Goal: Find specific page/section: Find specific page/section

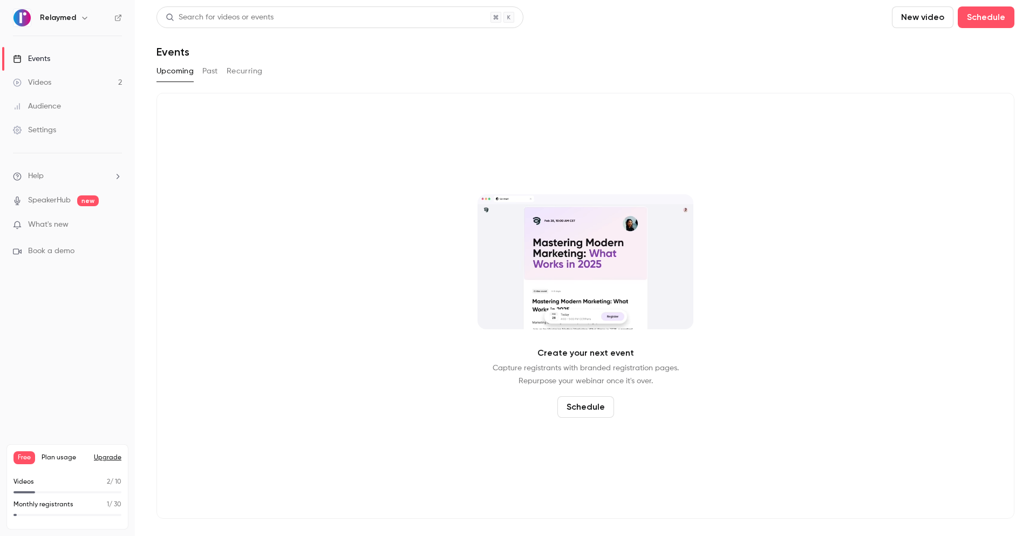
click at [64, 102] on link "Audience" at bounding box center [67, 106] width 135 height 24
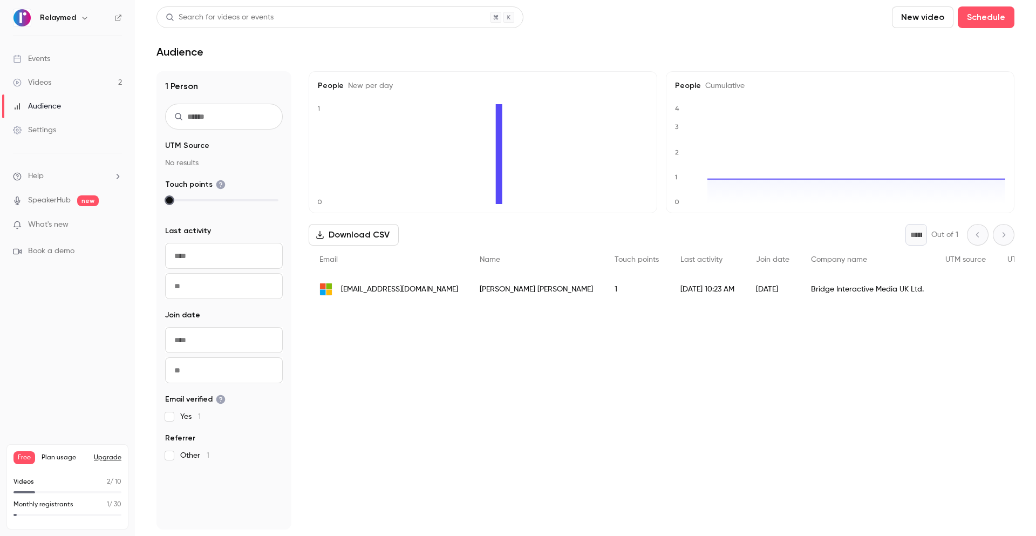
drag, startPoint x: 168, startPoint y: 202, endPoint x: 182, endPoint y: 203, distance: 13.5
click at [182, 203] on div at bounding box center [223, 200] width 109 height 8
click at [196, 255] on input "From" at bounding box center [224, 256] width 118 height 26
click at [209, 151] on div "9" at bounding box center [210, 146] width 17 height 16
type input "**********"
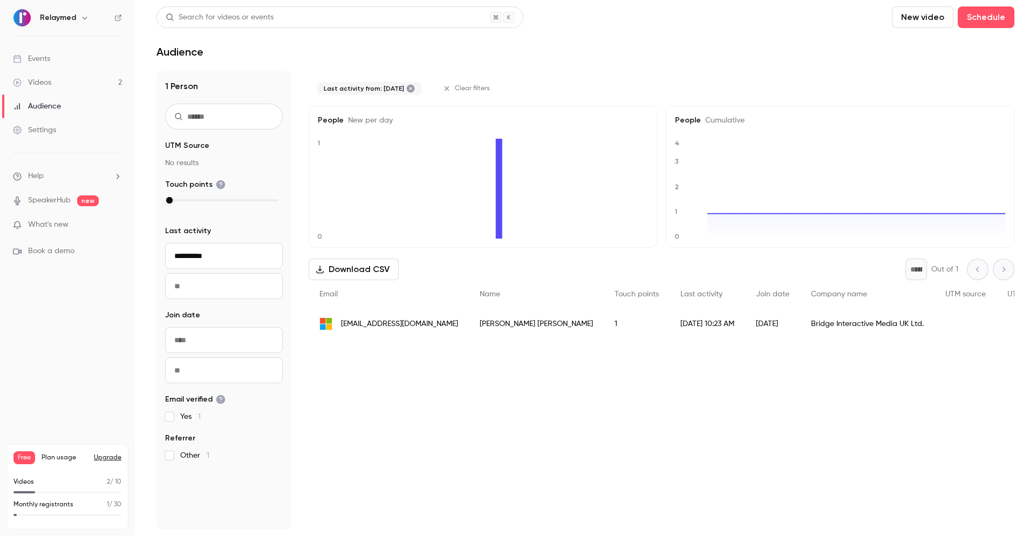
click at [200, 289] on input "To" at bounding box center [224, 286] width 118 height 26
click at [423, 434] on div "Last activity from: [DATE] Clear filters People New per day 0 1 People Cumulati…" at bounding box center [662, 300] width 706 height 458
click at [235, 344] on input "From" at bounding box center [224, 340] width 118 height 26
click at [212, 236] on div "9" at bounding box center [210, 230] width 17 height 16
type input "**********"
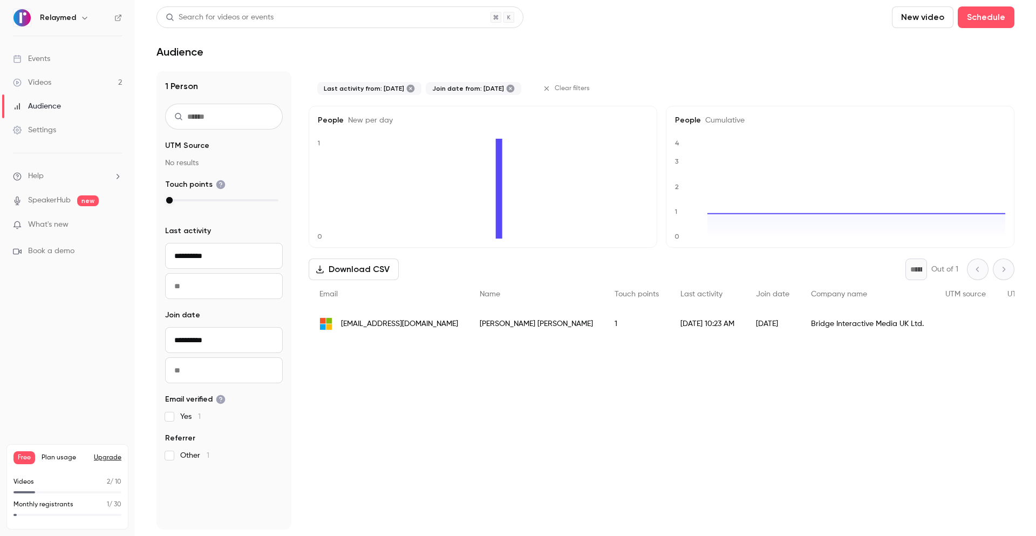
click at [339, 370] on div "Last activity from: [DATE] Join date from: [DATE] Clear filters People New per …" at bounding box center [662, 300] width 706 height 458
click at [69, 57] on link "Events" at bounding box center [67, 59] width 135 height 24
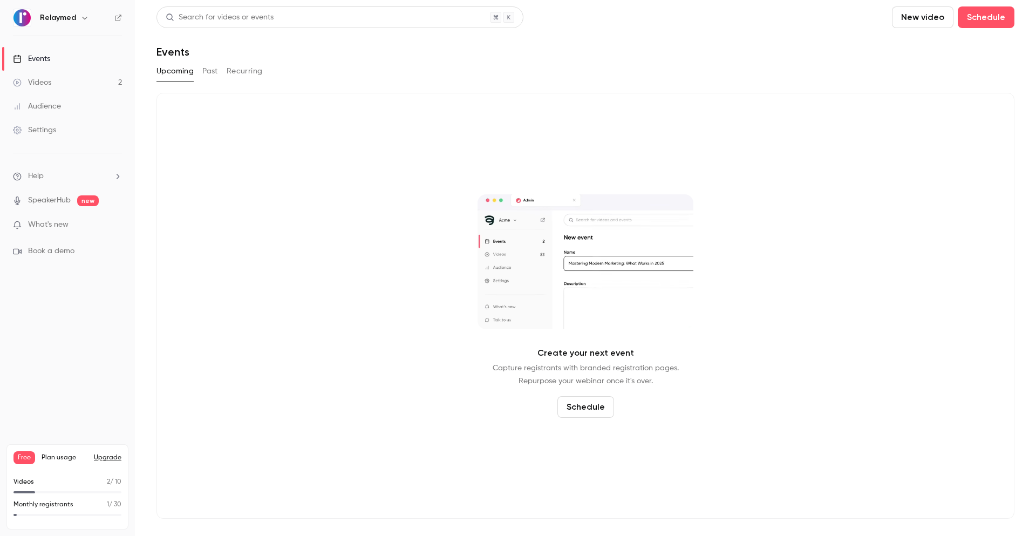
click at [215, 72] on button "Past" at bounding box center [210, 71] width 16 height 17
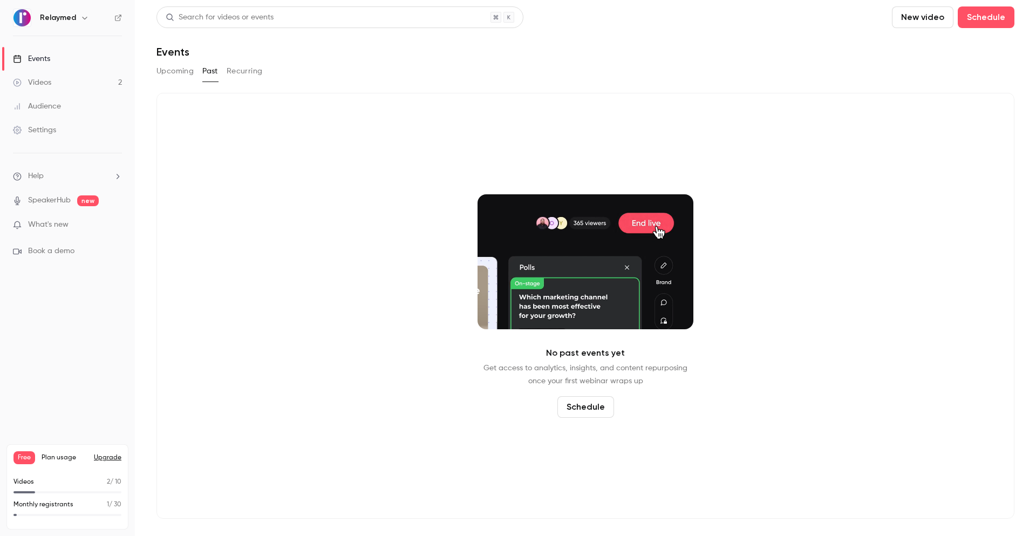
click at [248, 70] on button "Recurring" at bounding box center [245, 71] width 36 height 17
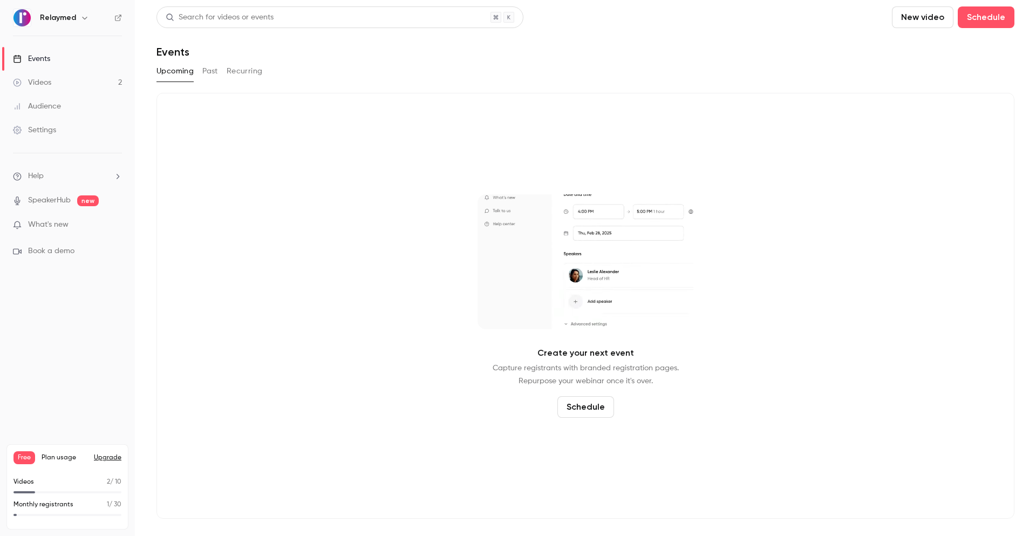
click at [207, 70] on button "Past" at bounding box center [210, 71] width 16 height 17
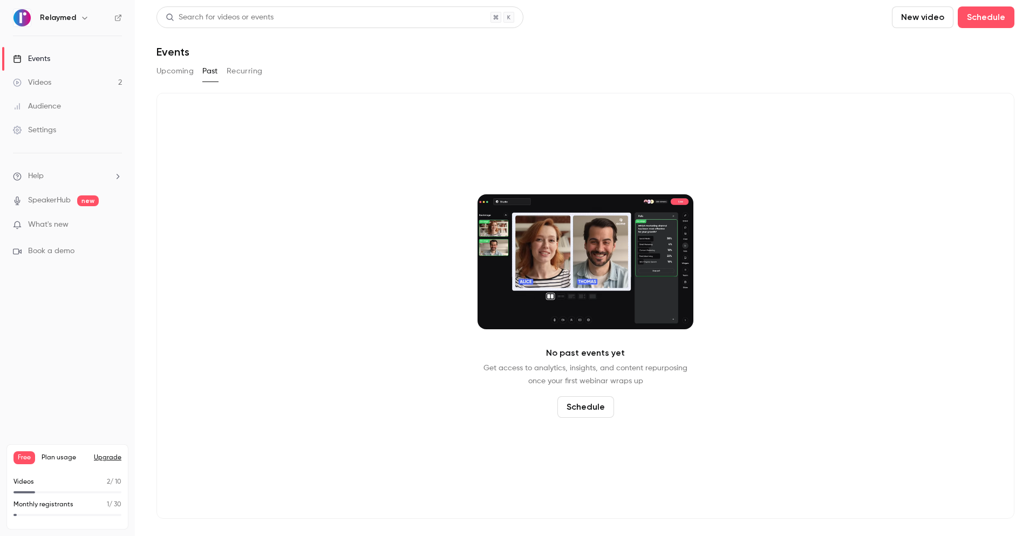
click at [269, 72] on div "Upcoming Past Recurring" at bounding box center [585, 71] width 858 height 17
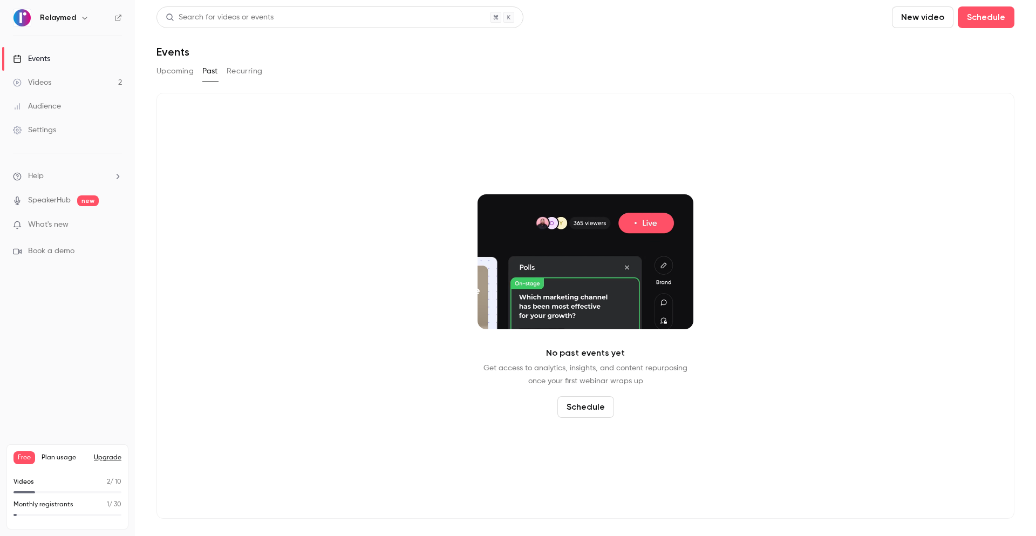
click at [162, 70] on button "Upcoming" at bounding box center [174, 71] width 37 height 17
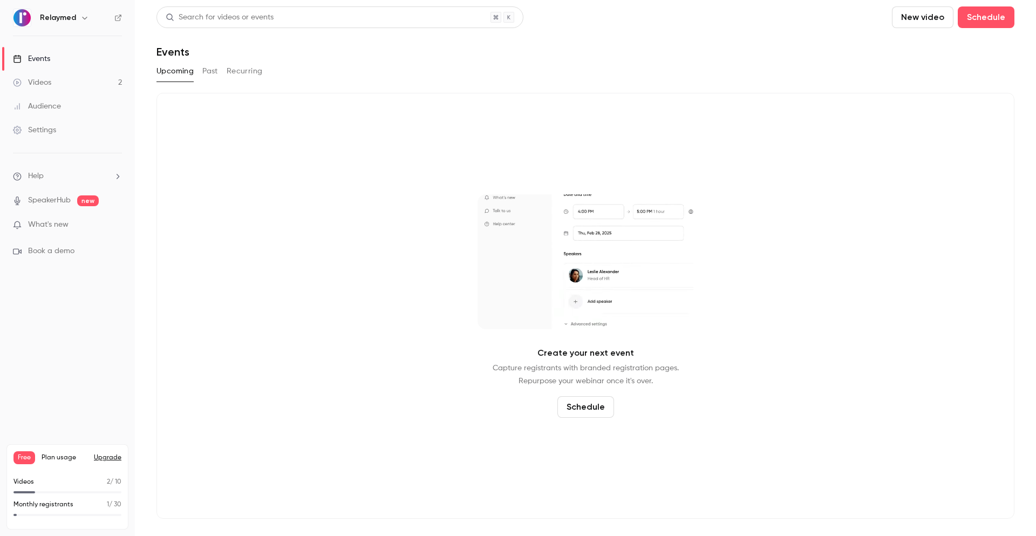
click at [47, 84] on div "Videos" at bounding box center [32, 82] width 38 height 11
